Goal: Navigation & Orientation: Find specific page/section

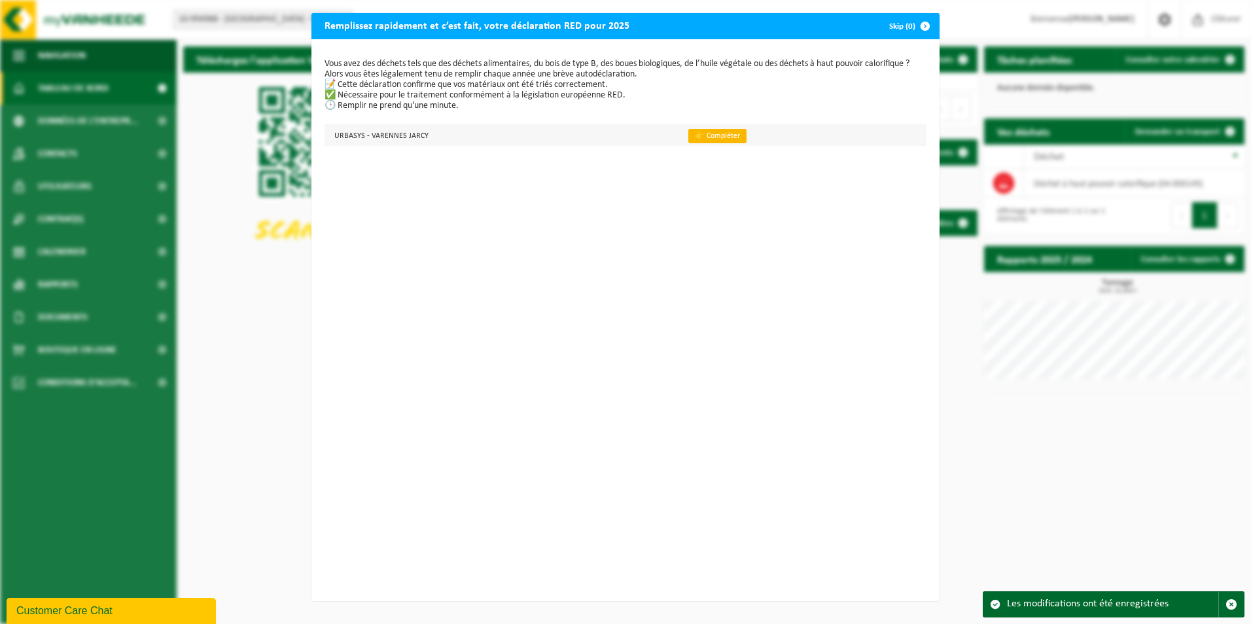
click at [688, 139] on link "👉 Compléter" at bounding box center [717, 136] width 58 height 14
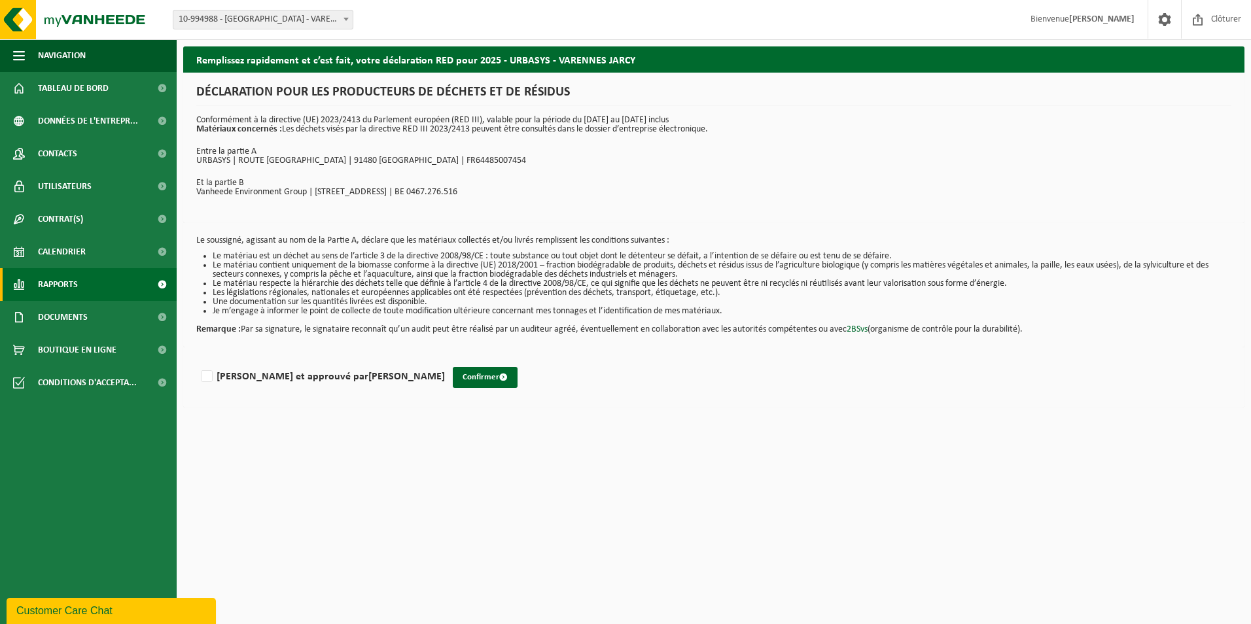
click at [67, 286] on span "Rapports" at bounding box center [58, 284] width 40 height 33
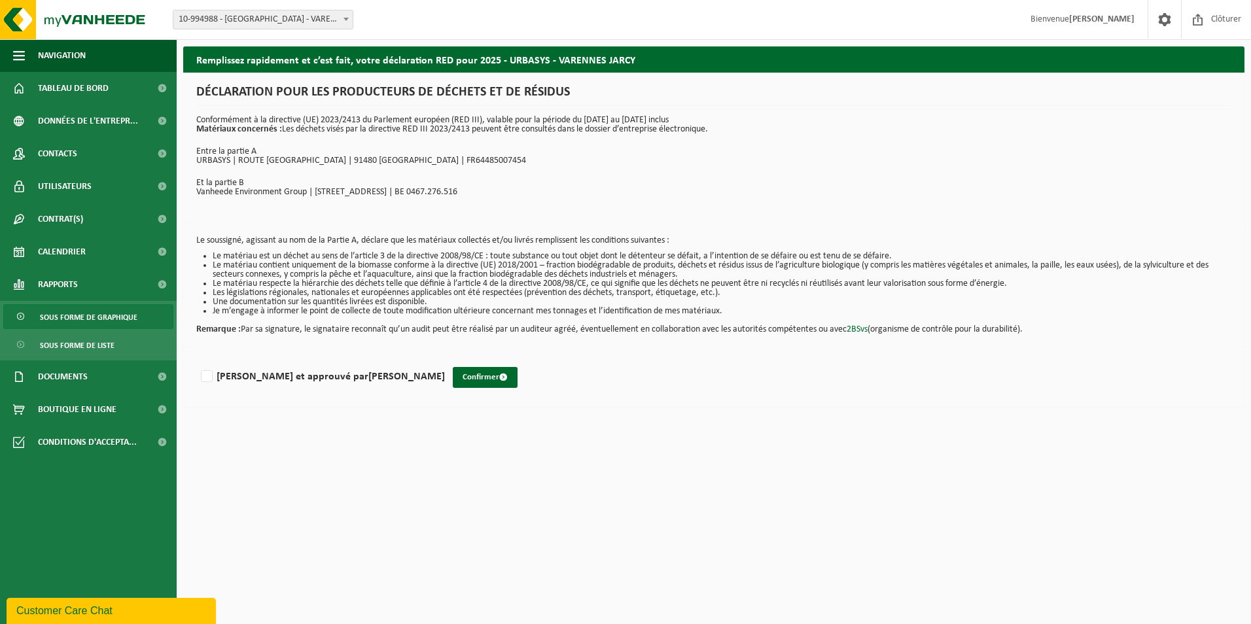
click at [77, 321] on span "Sous forme de graphique" at bounding box center [89, 317] width 98 height 25
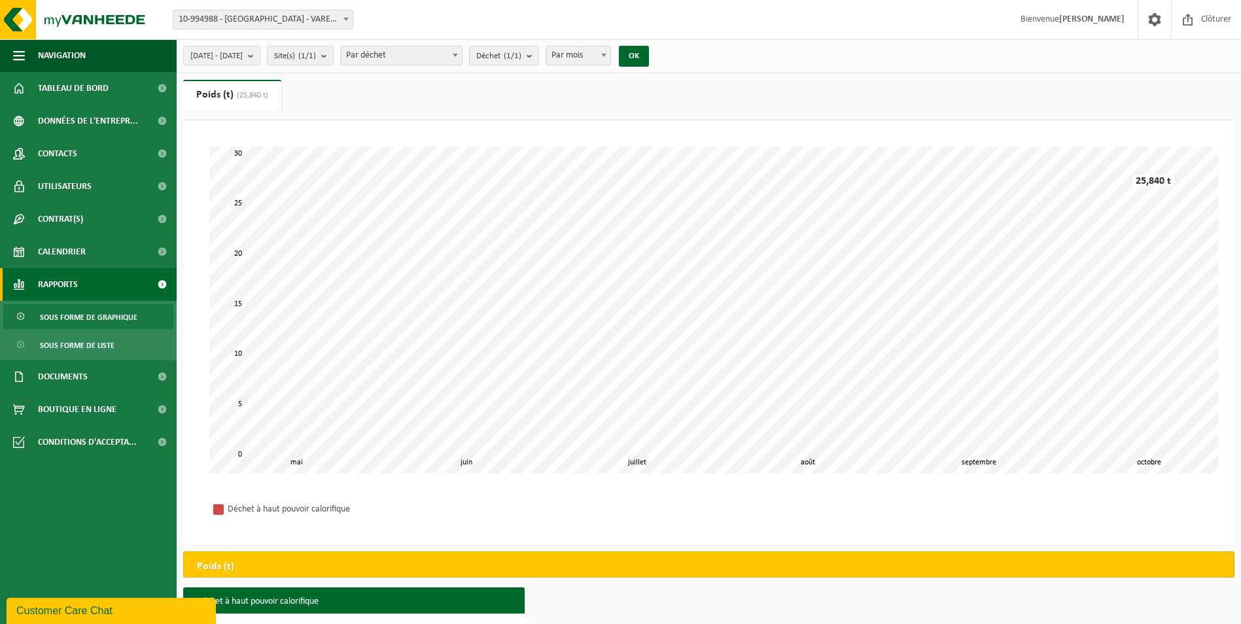
click at [82, 316] on span "Sous forme de graphique" at bounding box center [89, 317] width 98 height 25
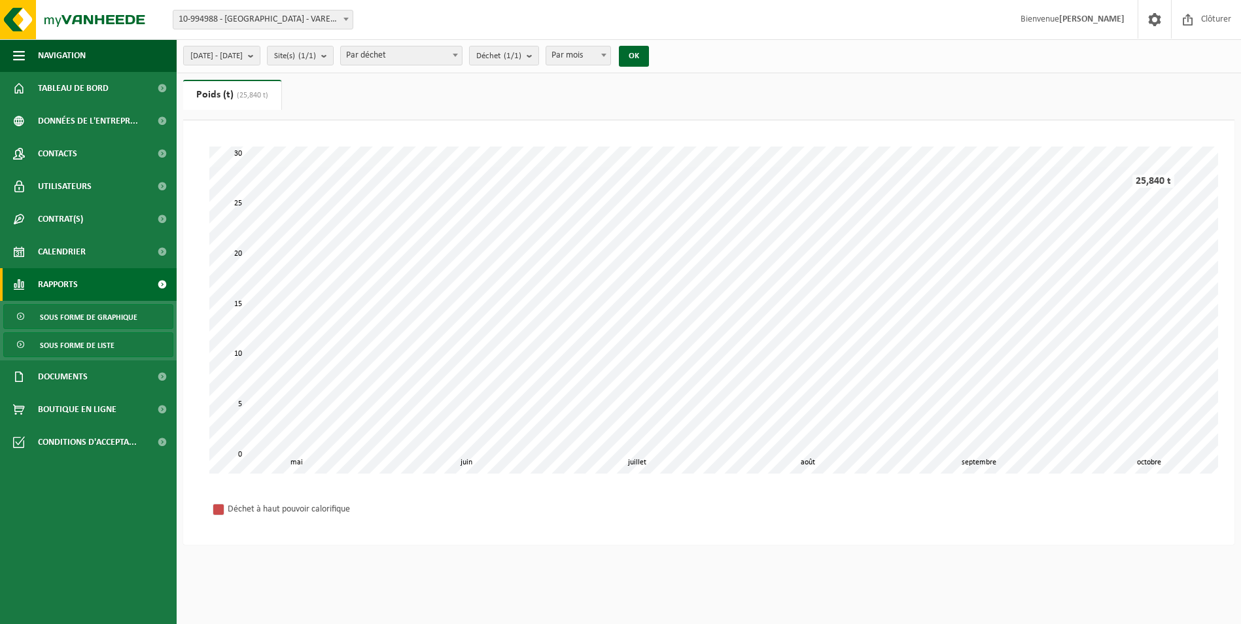
click at [82, 340] on span "Sous forme de liste" at bounding box center [77, 345] width 75 height 25
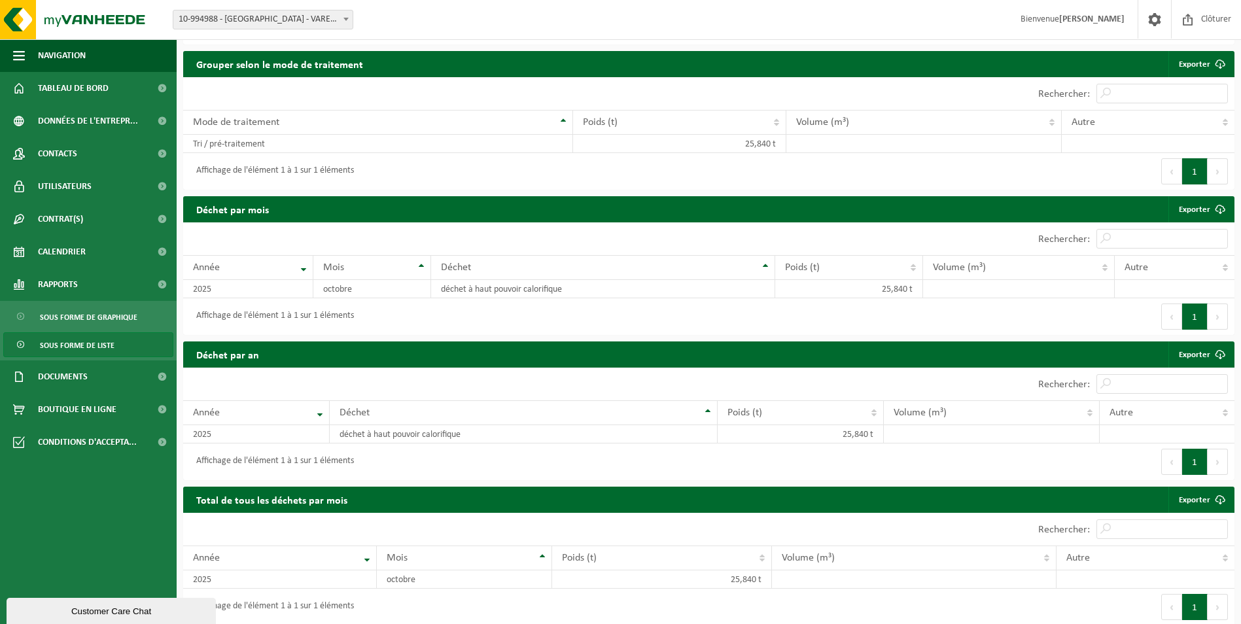
scroll to position [344, 0]
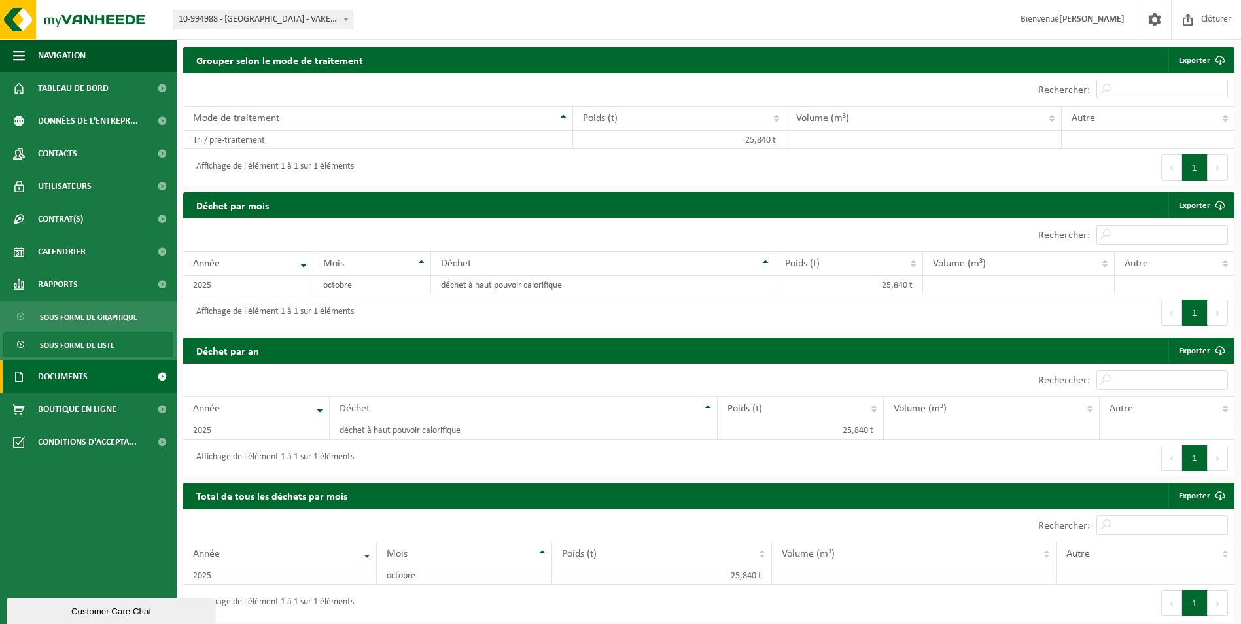
click at [44, 380] on span "Documents" at bounding box center [63, 377] width 50 height 33
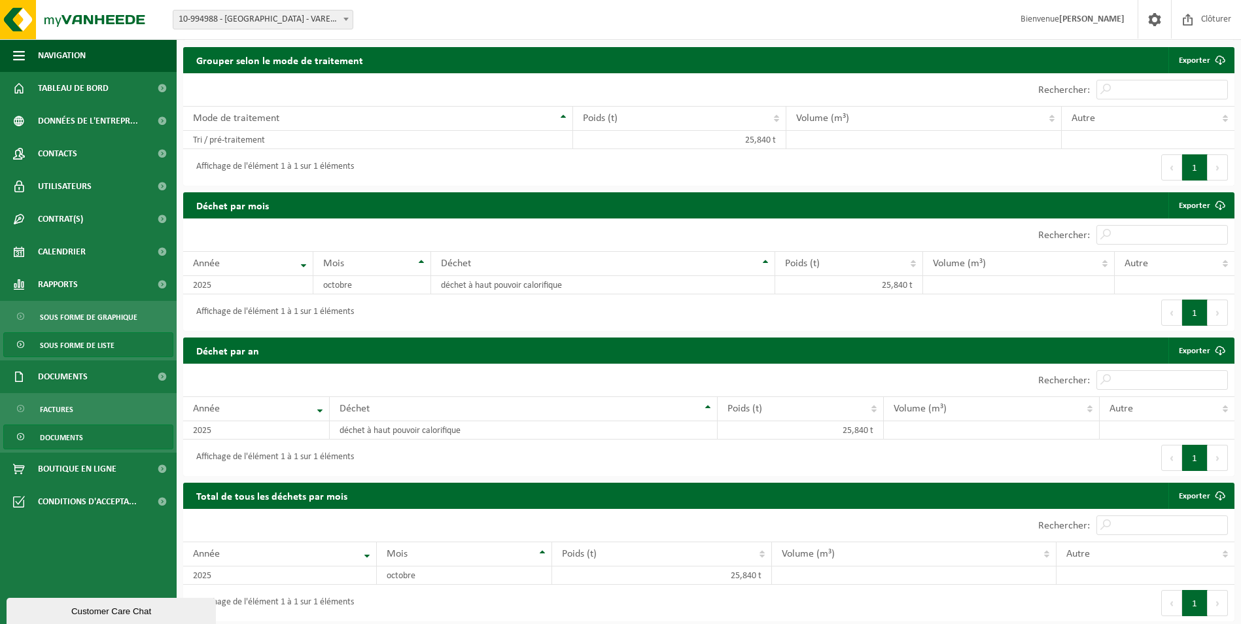
click at [50, 436] on span "Documents" at bounding box center [61, 437] width 43 height 25
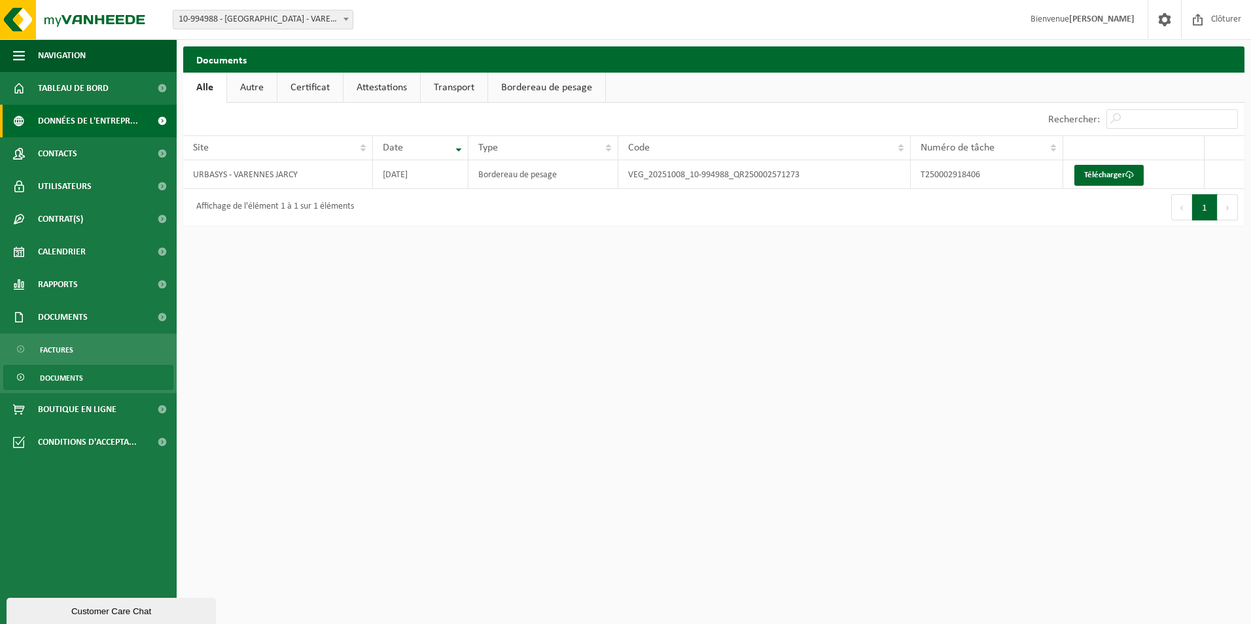
click at [76, 121] on span "Données de l'entrepr..." at bounding box center [88, 121] width 100 height 33
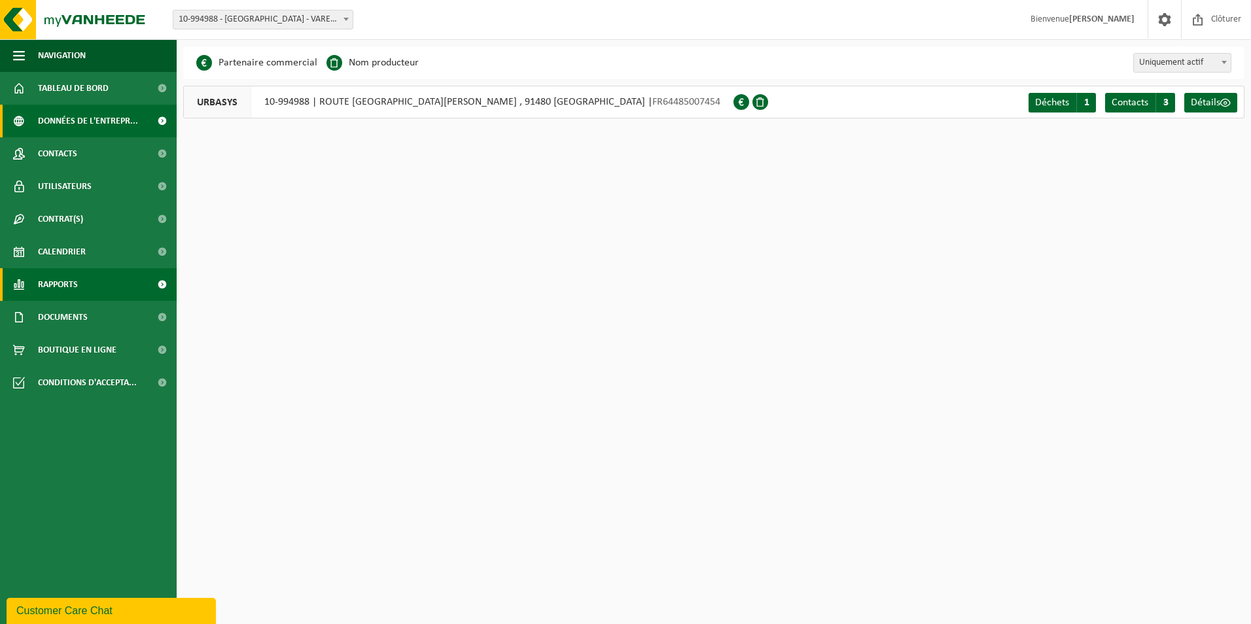
click at [63, 286] on span "Rapports" at bounding box center [58, 284] width 40 height 33
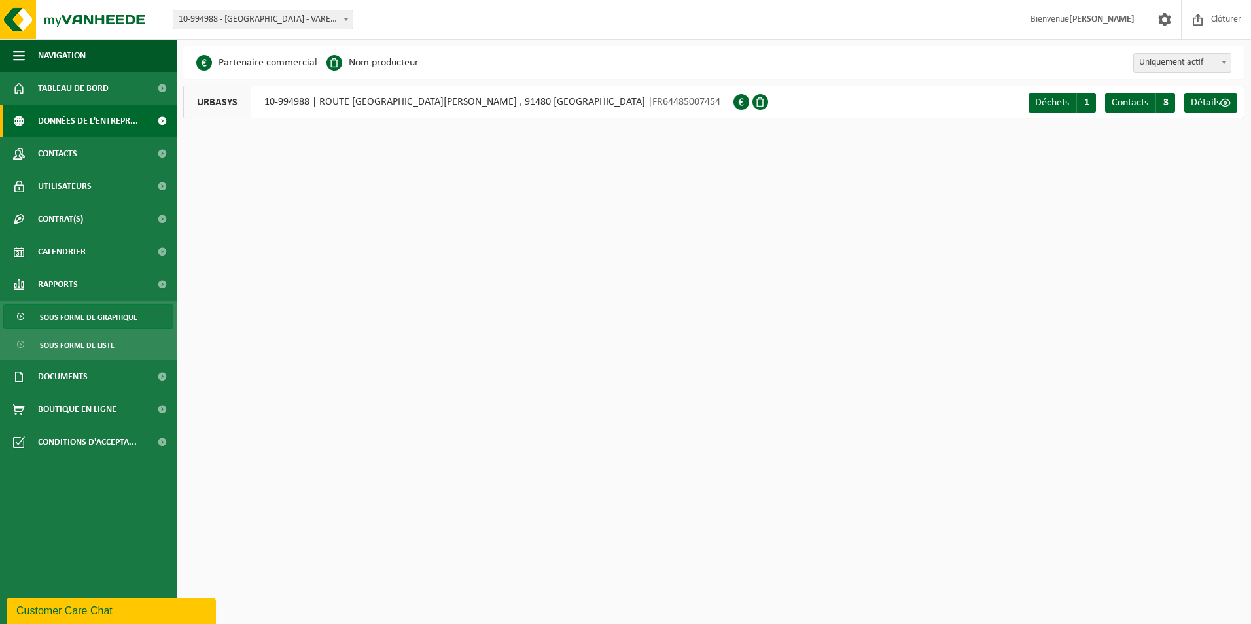
click at [81, 316] on span "Sous forme de graphique" at bounding box center [89, 317] width 98 height 25
